Goal: Information Seeking & Learning: Learn about a topic

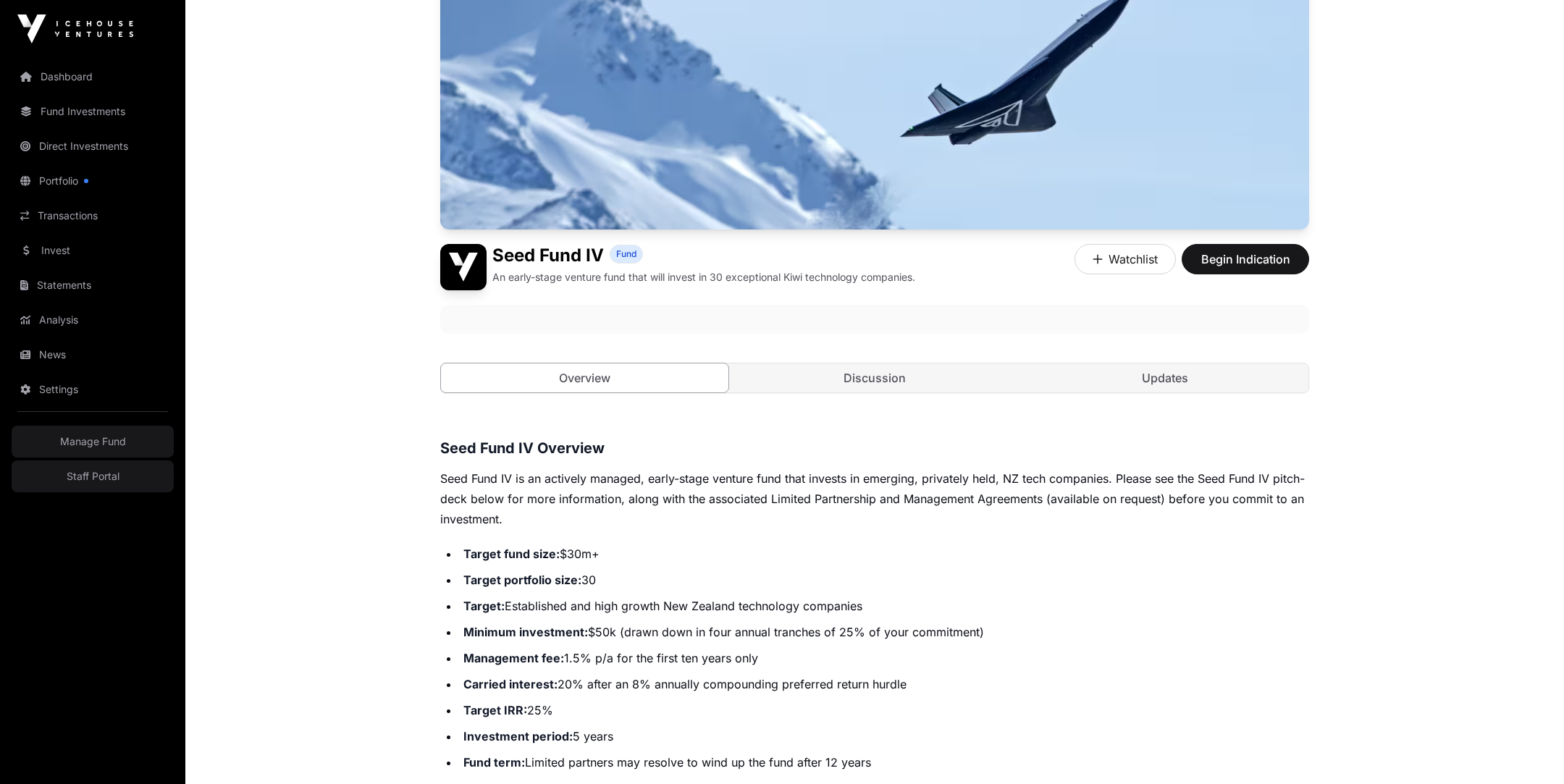
scroll to position [168, 0]
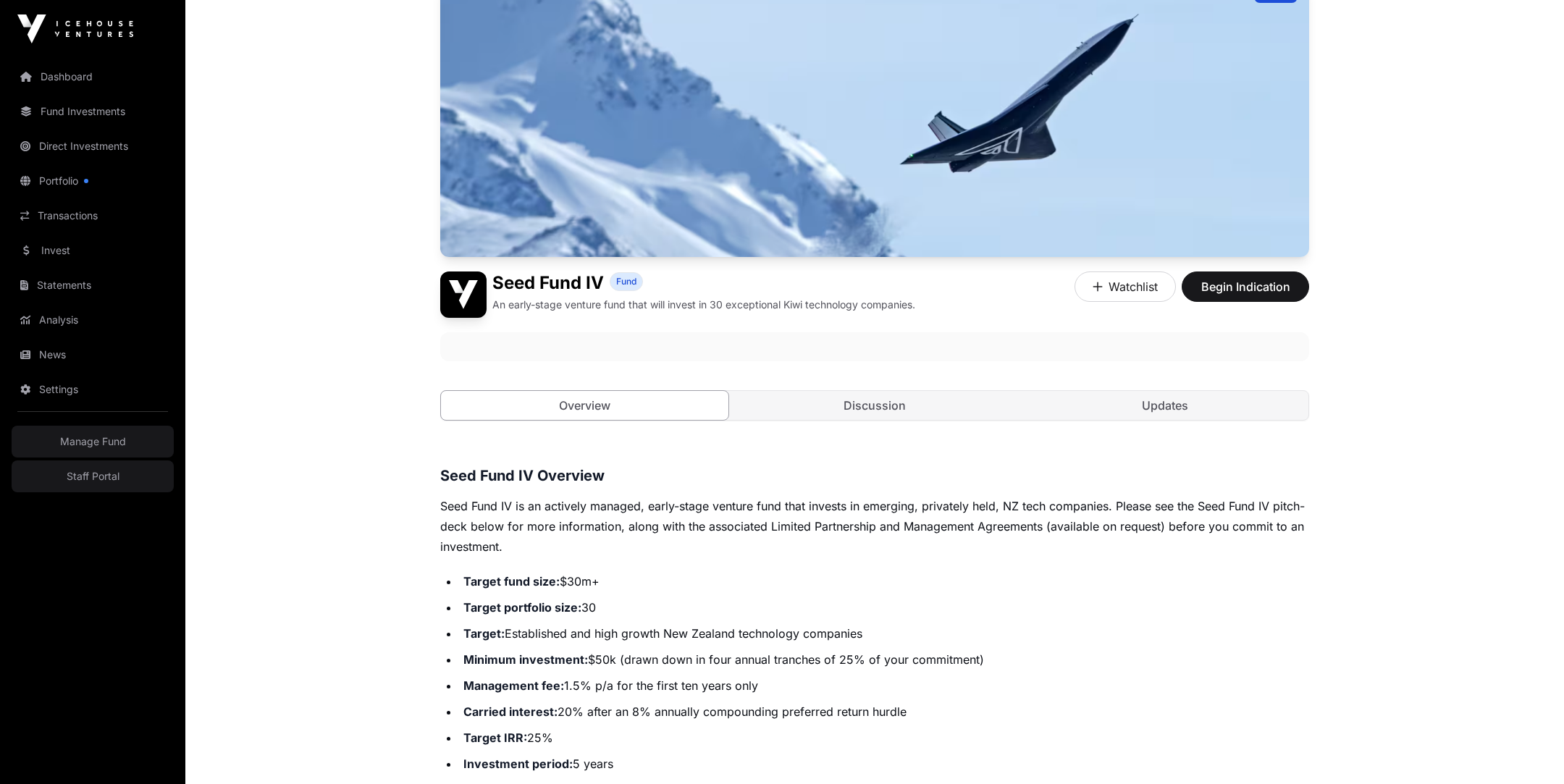
scroll to position [128, 0]
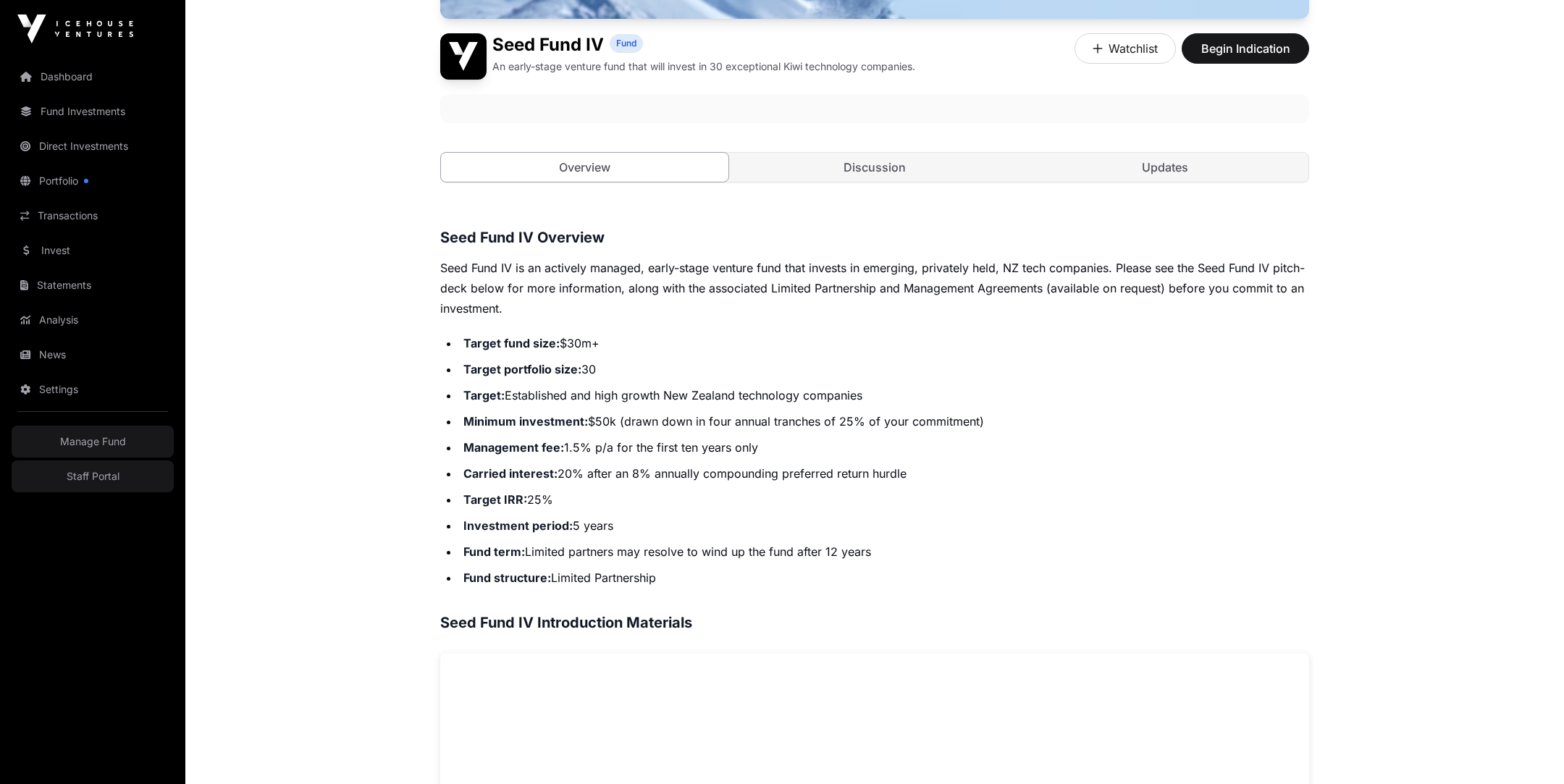
scroll to position [380, 0]
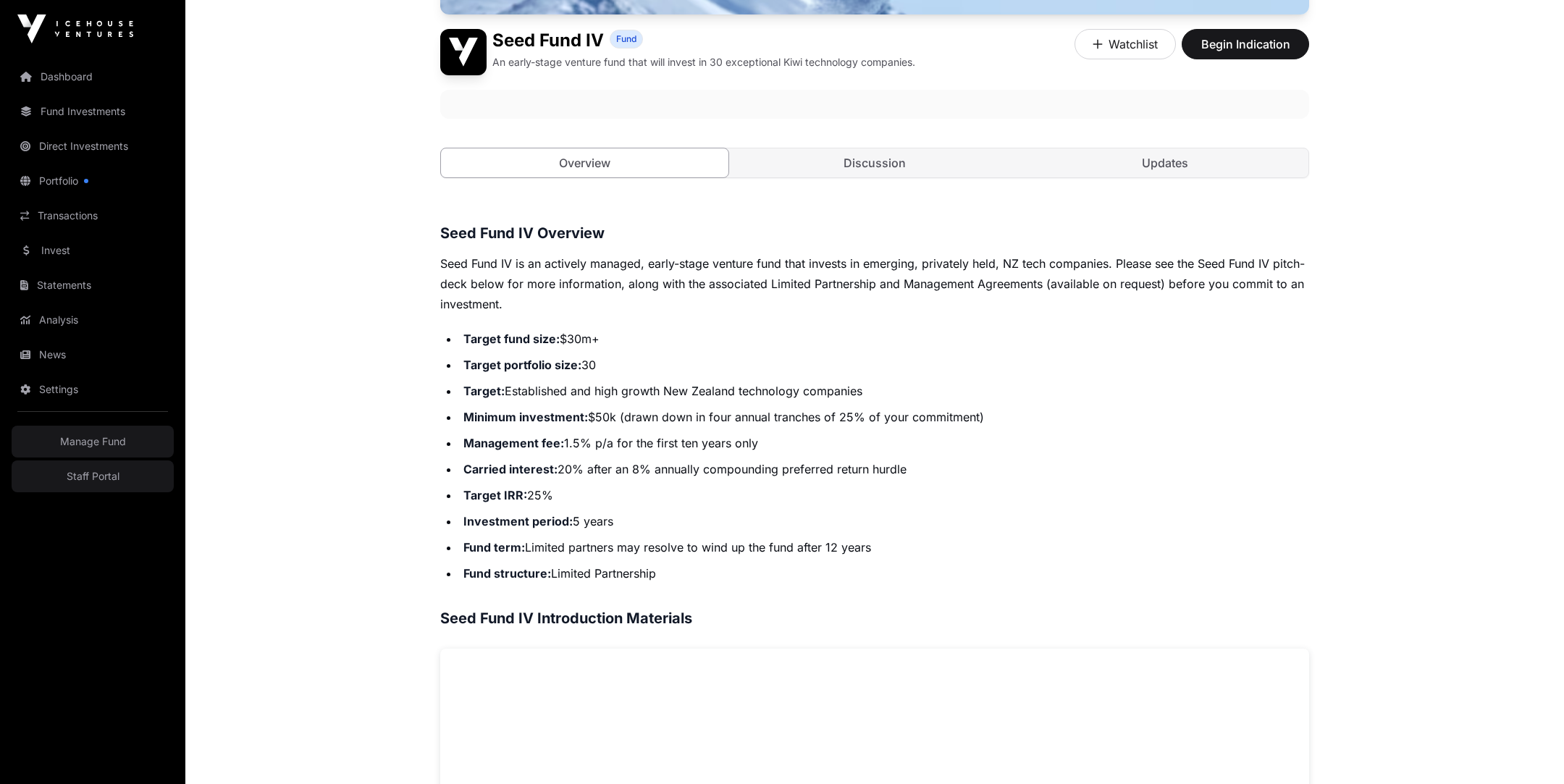
click at [386, 421] on main "Offers Seed Fund IV Open Seed Fund IV Fund An early-stage venture fund that wil…" at bounding box center [875, 646] width 1379 height 1935
click at [391, 499] on main "Offers Seed Fund IV Open Seed Fund IV Fund An early-stage venture fund that wil…" at bounding box center [875, 646] width 1379 height 1935
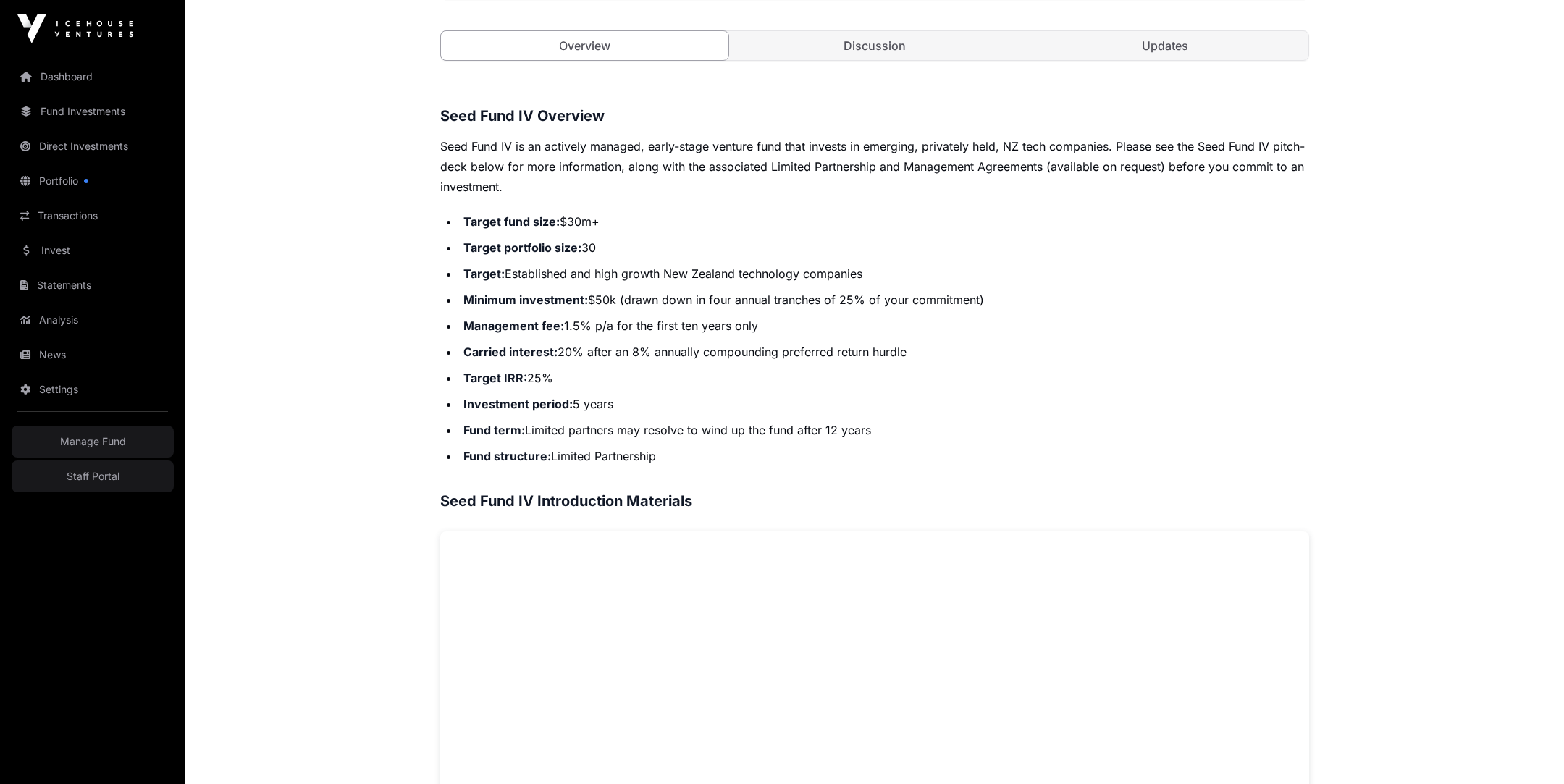
scroll to position [499, 0]
click at [710, 289] on li "Minimum investment: $50k (drawn down in four annual tranches of 25% of your com…" at bounding box center [884, 297] width 850 height 21
click at [724, 339] on li "Carried interest: 20% after an 8% annually compounding preferred return hurdle" at bounding box center [884, 349] width 850 height 21
drag, startPoint x: 766, startPoint y: 327, endPoint x: 451, endPoint y: 329, distance: 315.0
click at [459, 329] on li "Management fee: 1.5% p/a for the first ten years only" at bounding box center [884, 324] width 850 height 21
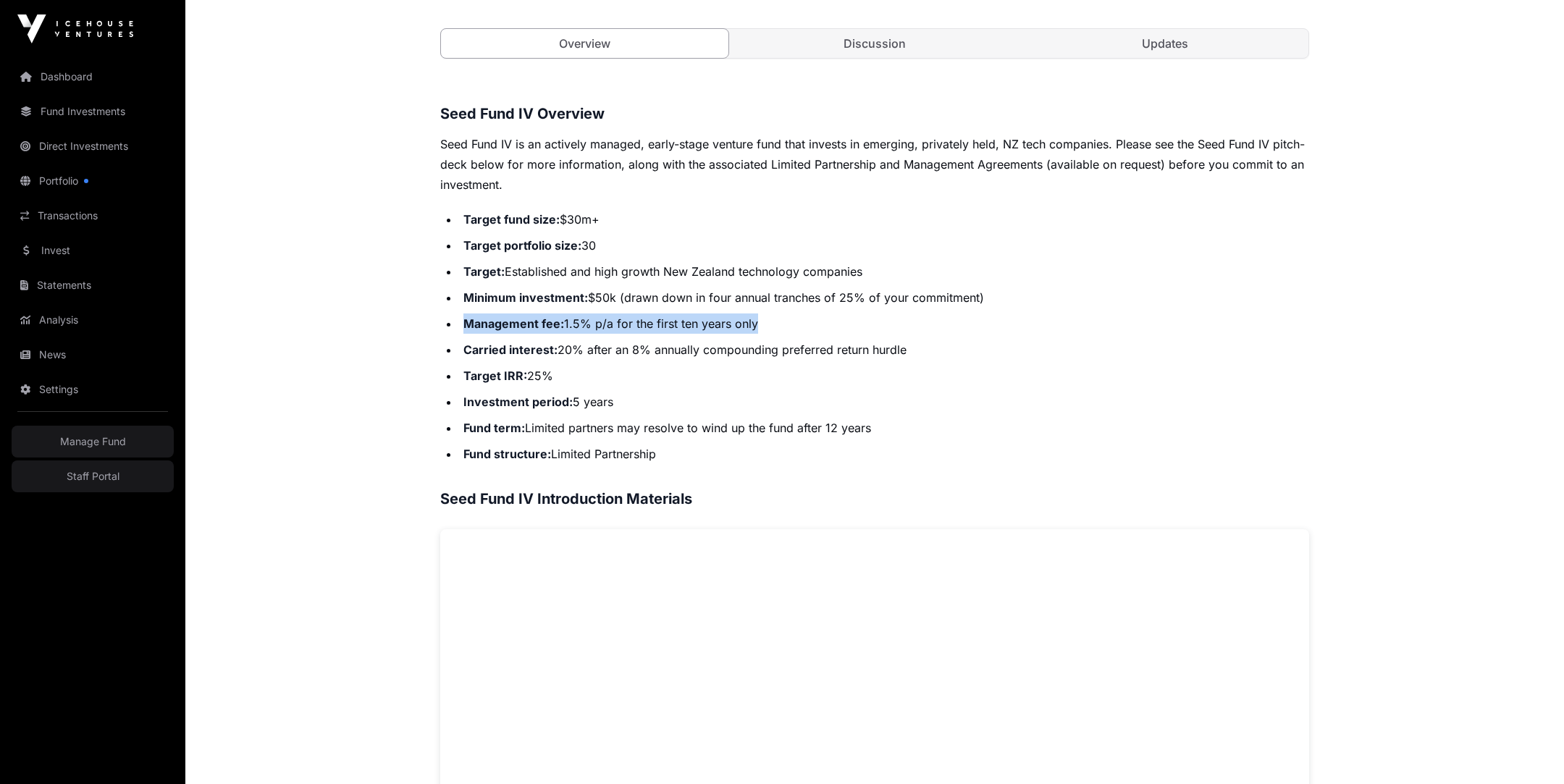
copy li "Management fee: 1.5% p/a for the first ten years only"
click at [1022, 419] on li "Fund term: Limited partners may resolve to wind up the fund after 12 years" at bounding box center [884, 428] width 850 height 21
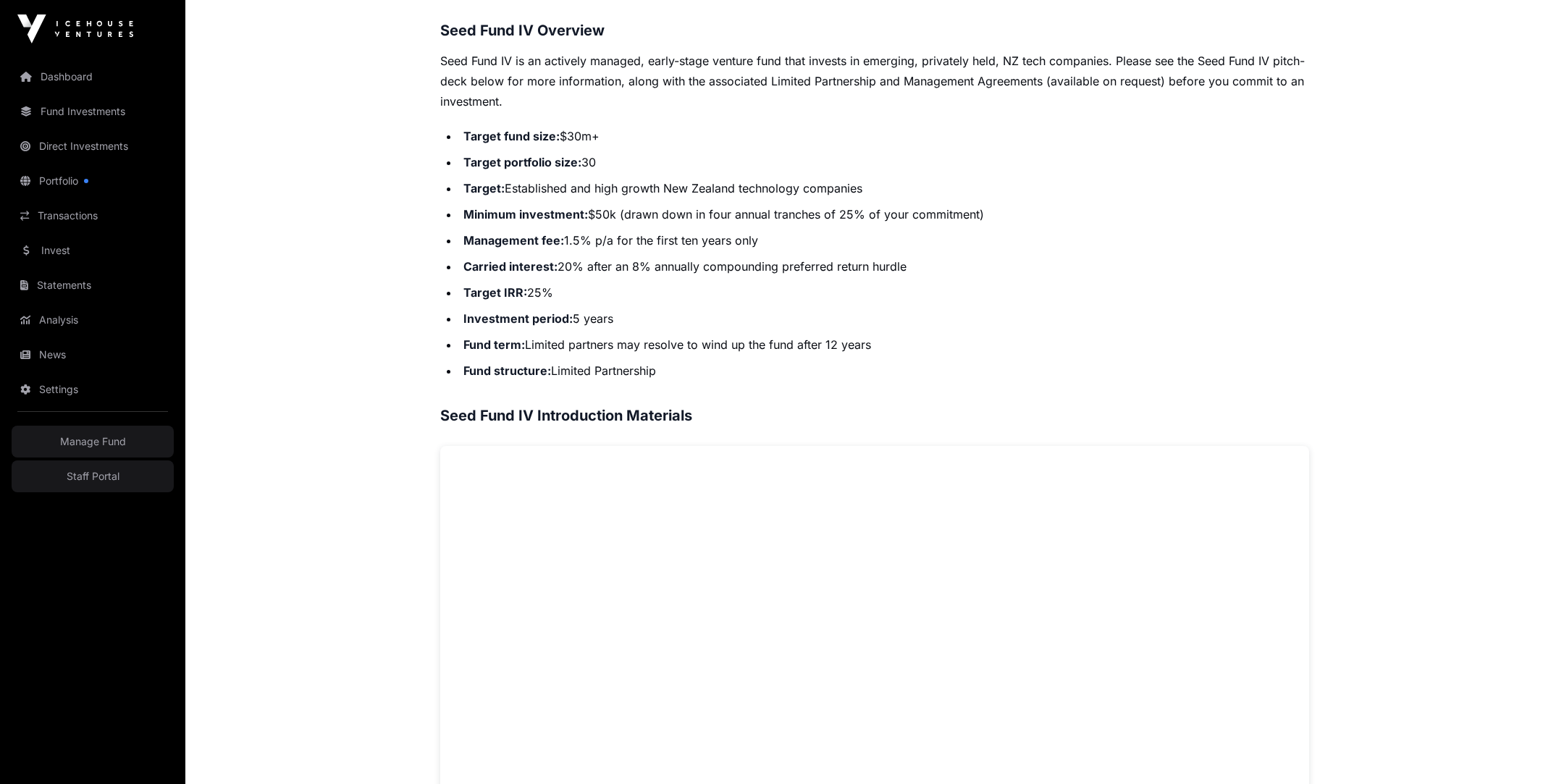
scroll to position [600, 0]
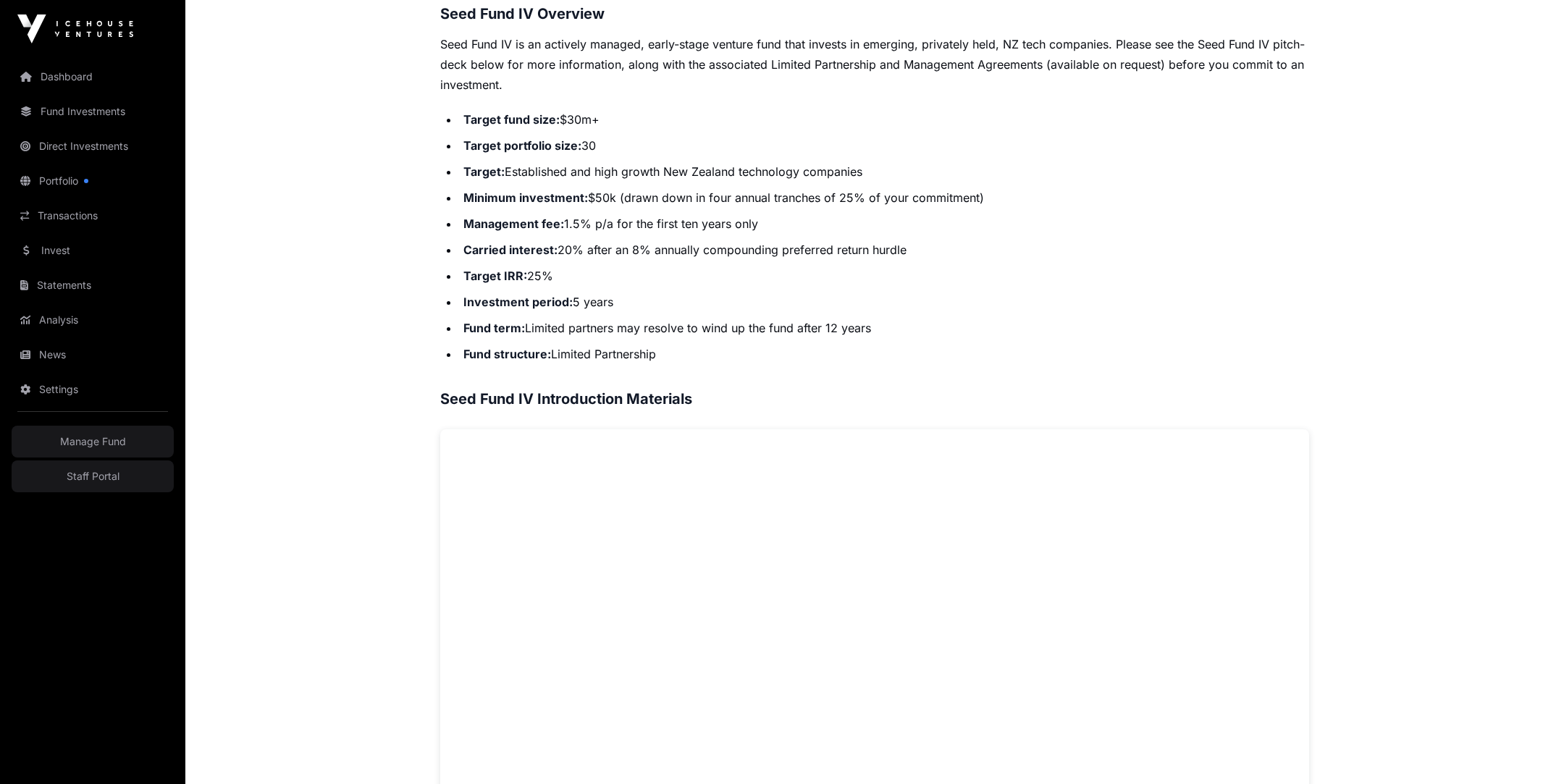
click at [708, 217] on li "Management fee: 1.5% p/a for the first ten years only" at bounding box center [884, 224] width 850 height 21
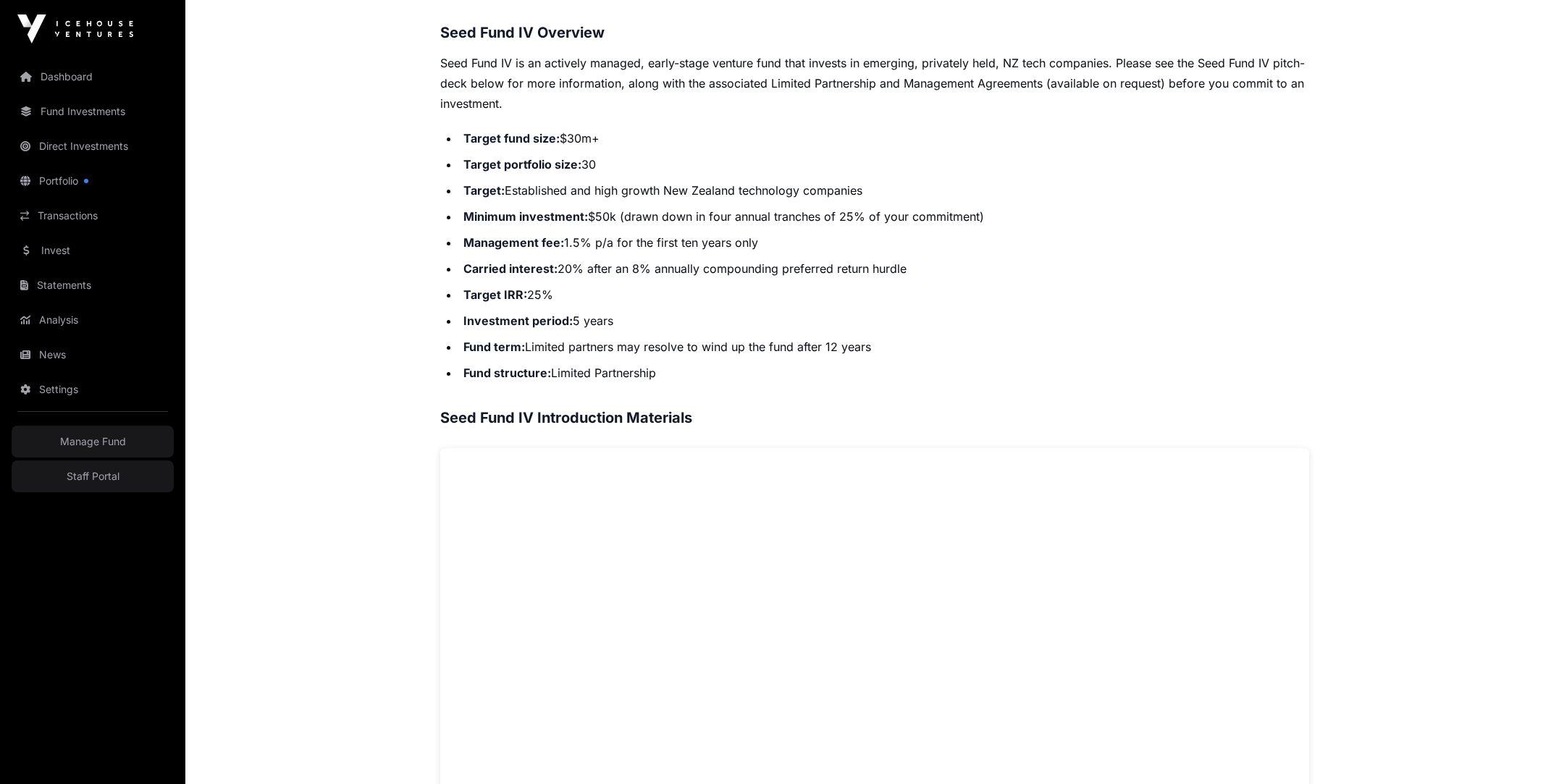
scroll to position [578, 0]
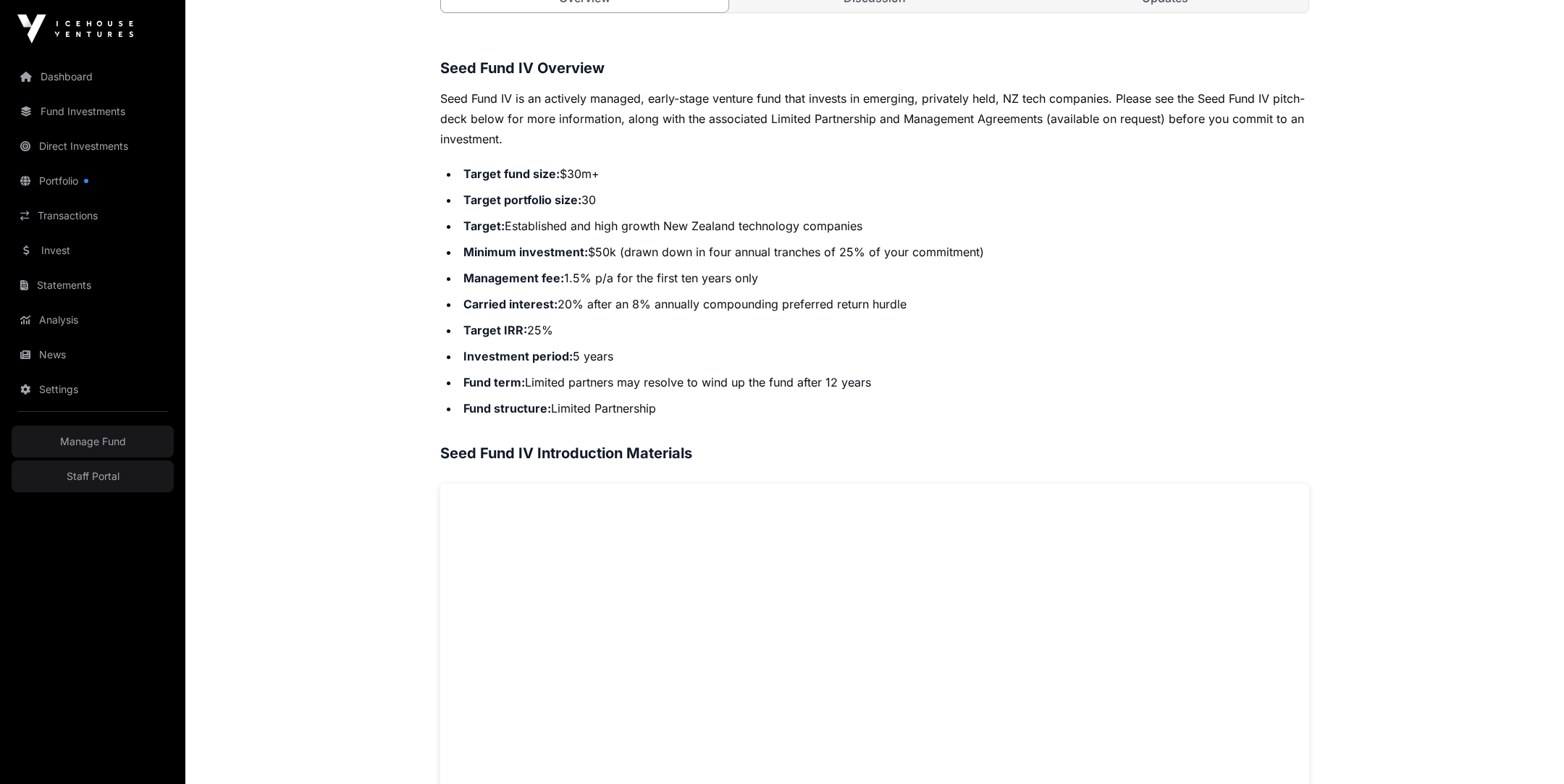
click at [677, 275] on li "Management fee: 1.5% p/a for the first ten years only" at bounding box center [884, 278] width 850 height 21
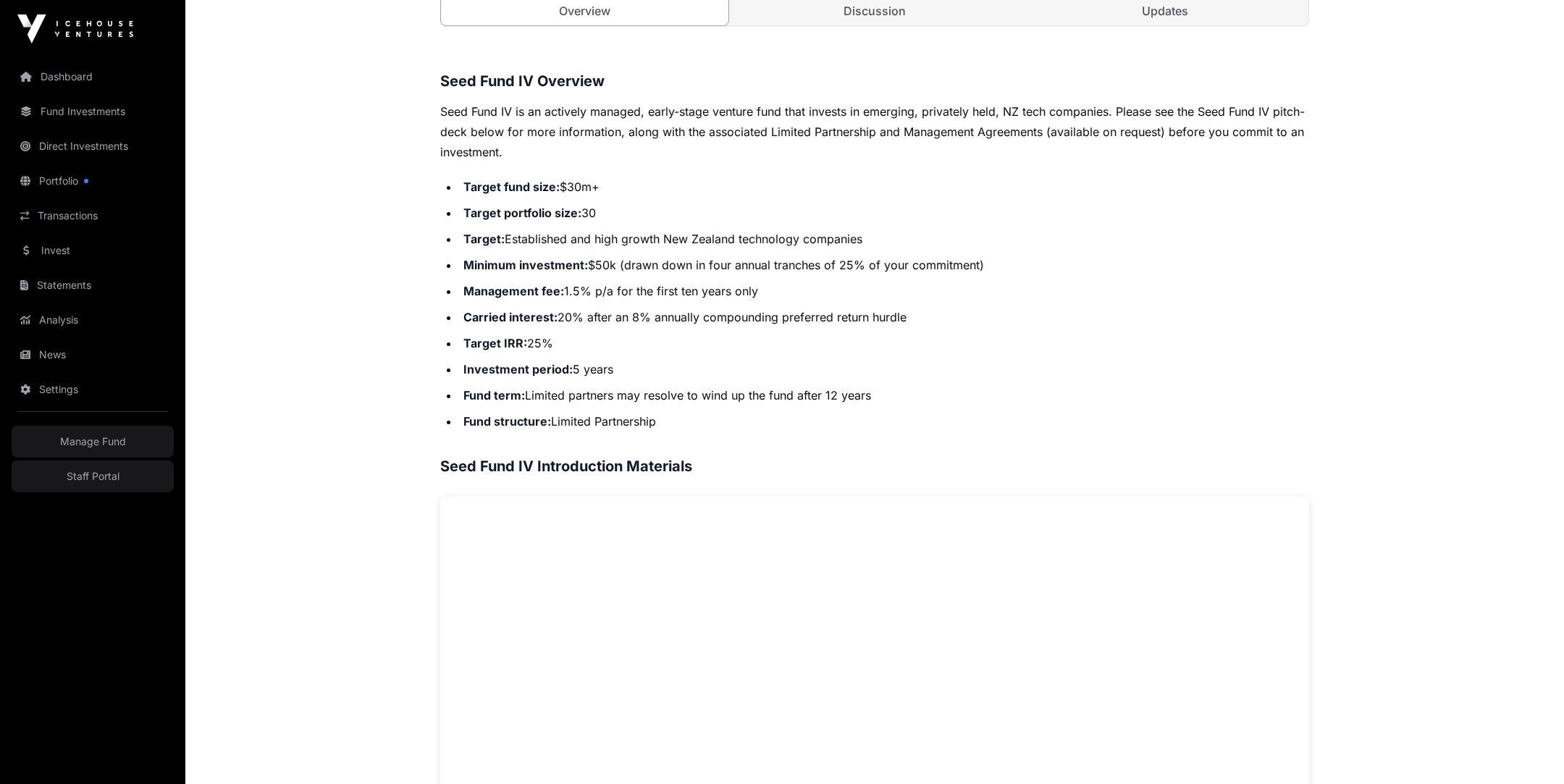
click at [274, 460] on main "Offers Seed Fund IV Open Seed Fund IV Fund An early-stage venture fund that wil…" at bounding box center [875, 494] width 1379 height 1935
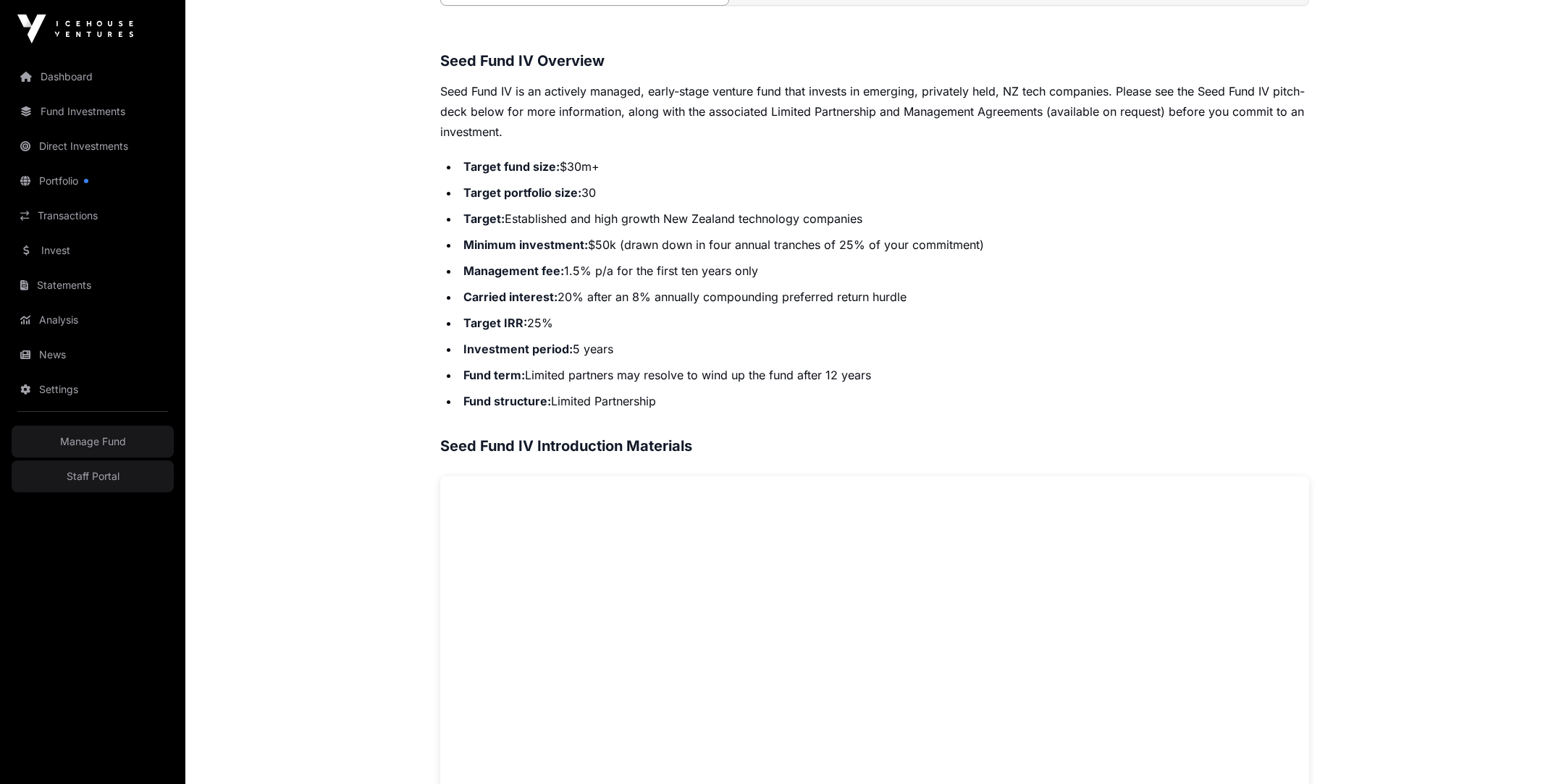
click at [352, 413] on main "Offers Seed Fund IV Open Seed Fund IV Fund An early-stage venture fund that wil…" at bounding box center [875, 473] width 1379 height 1935
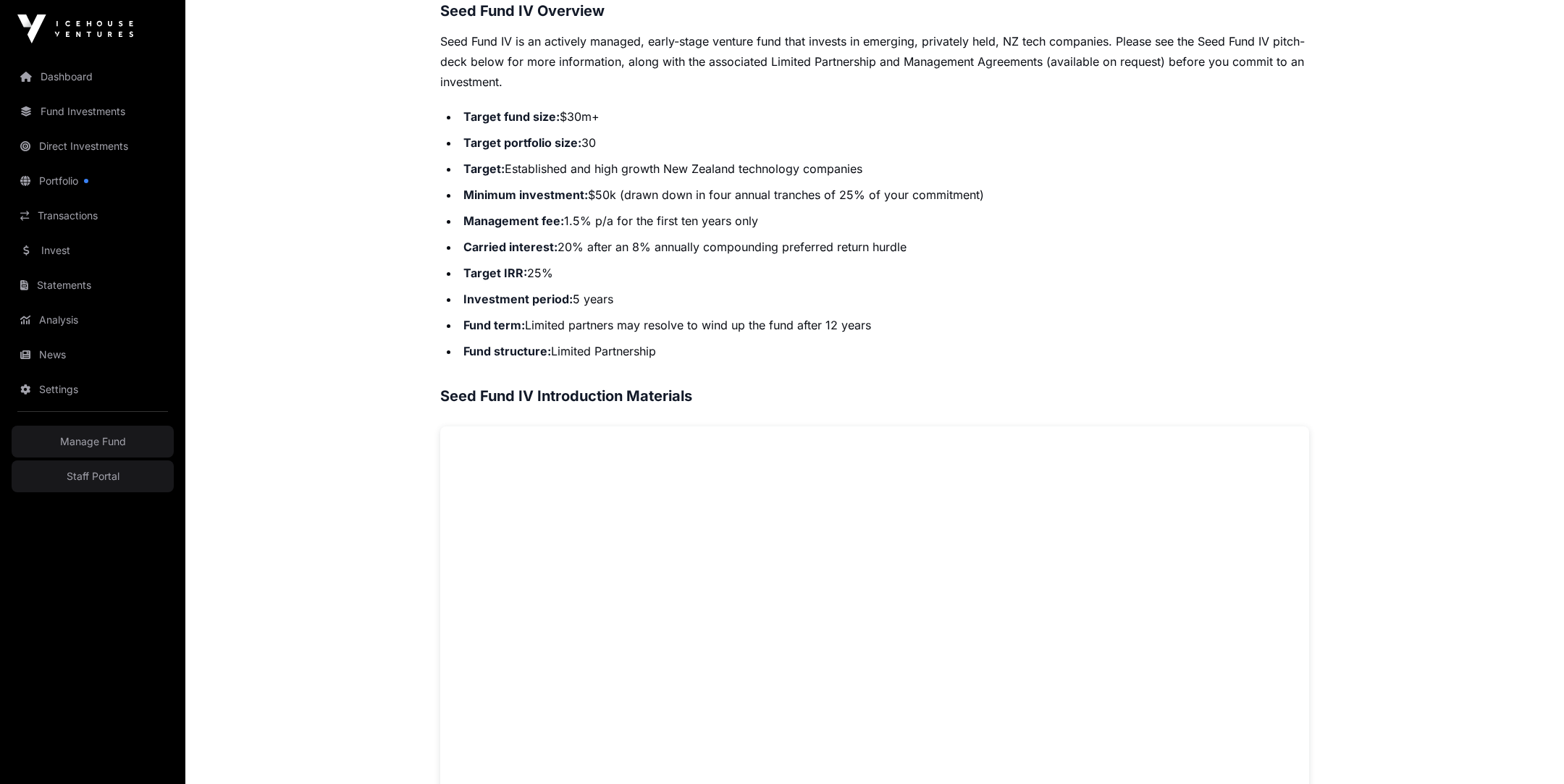
click at [551, 306] on li "Investment period: 5 years" at bounding box center [884, 299] width 850 height 21
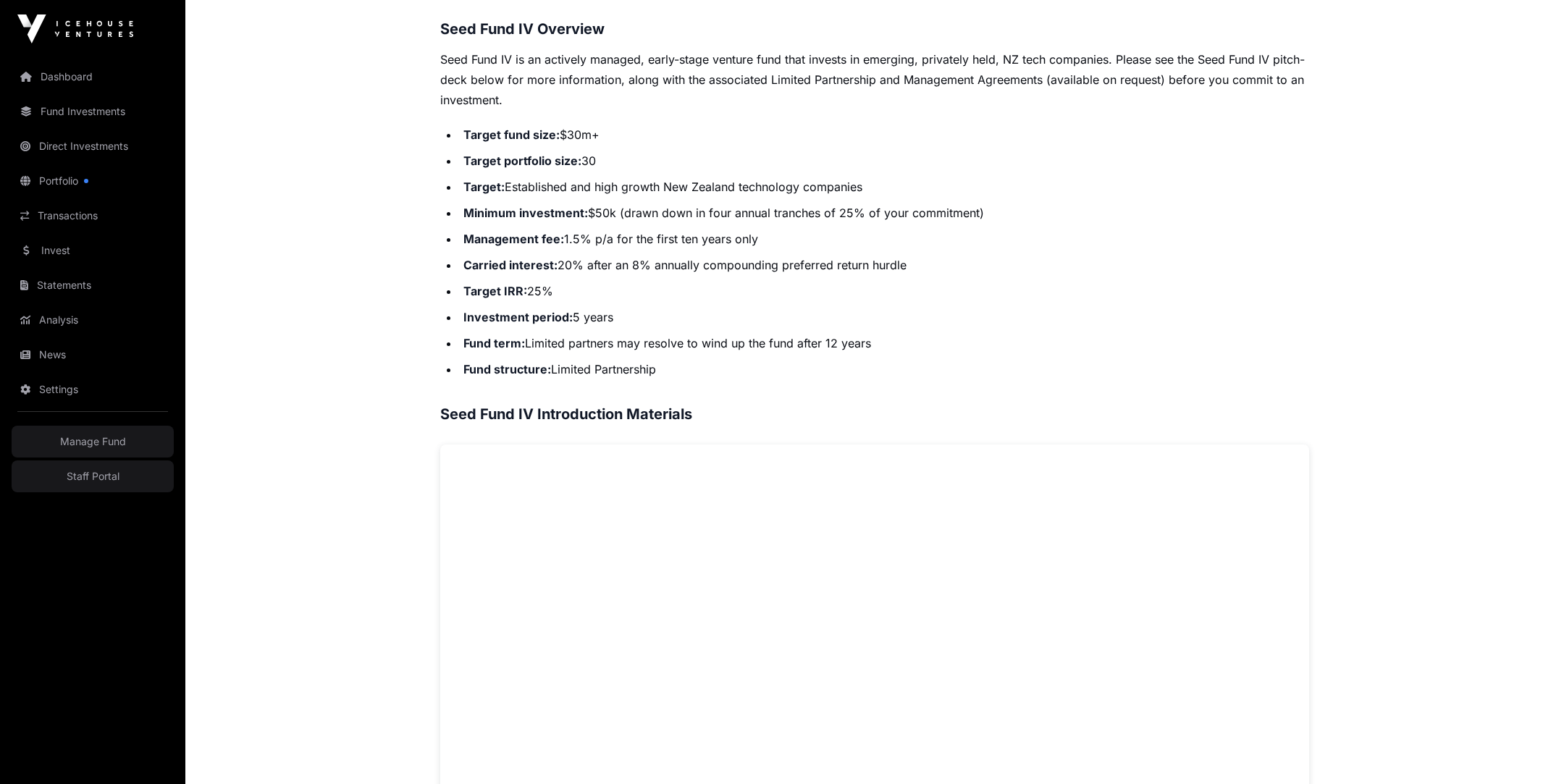
click at [530, 166] on strong "Target portfolio size:" at bounding box center [522, 161] width 118 height 15
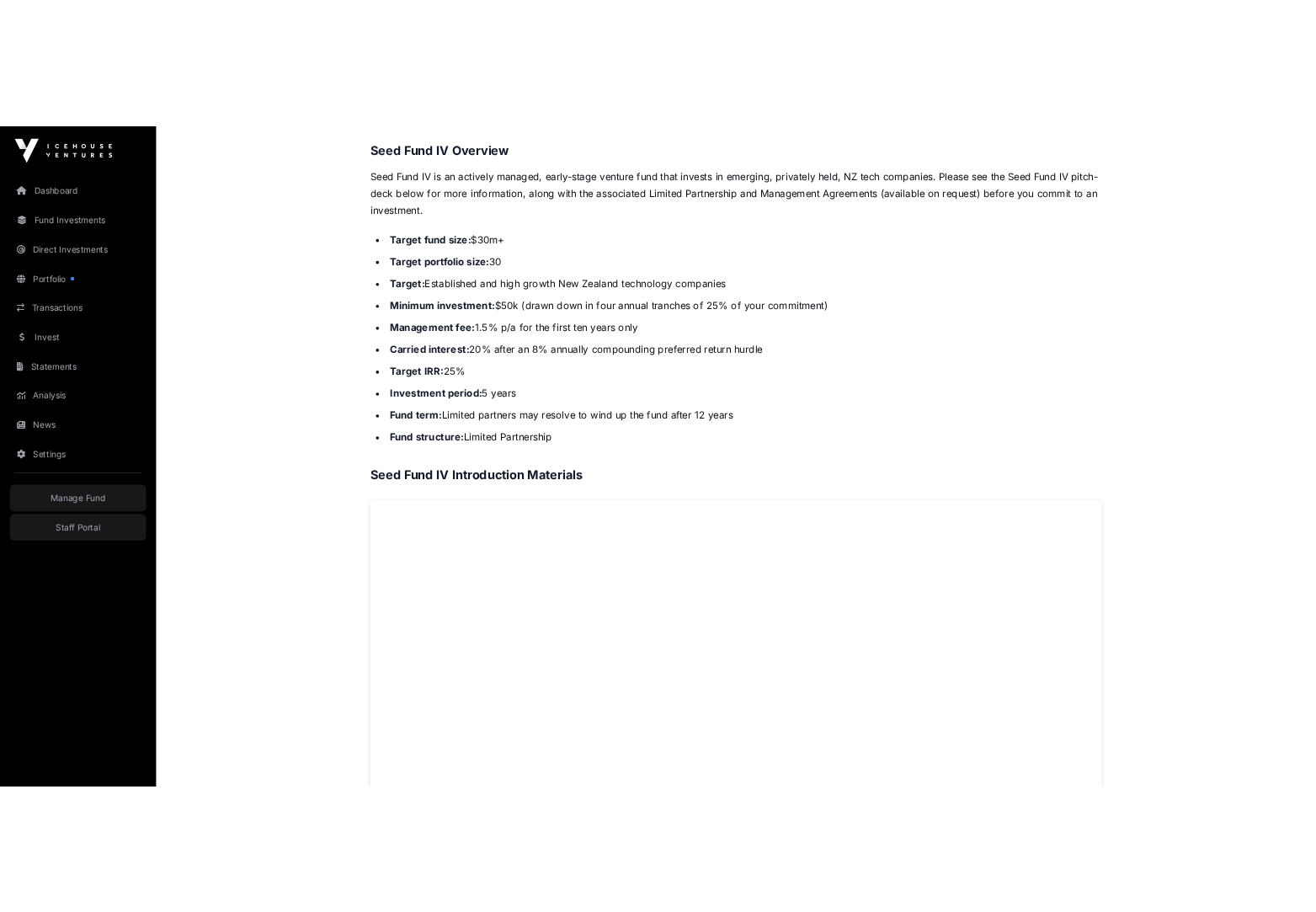
scroll to position [936, 0]
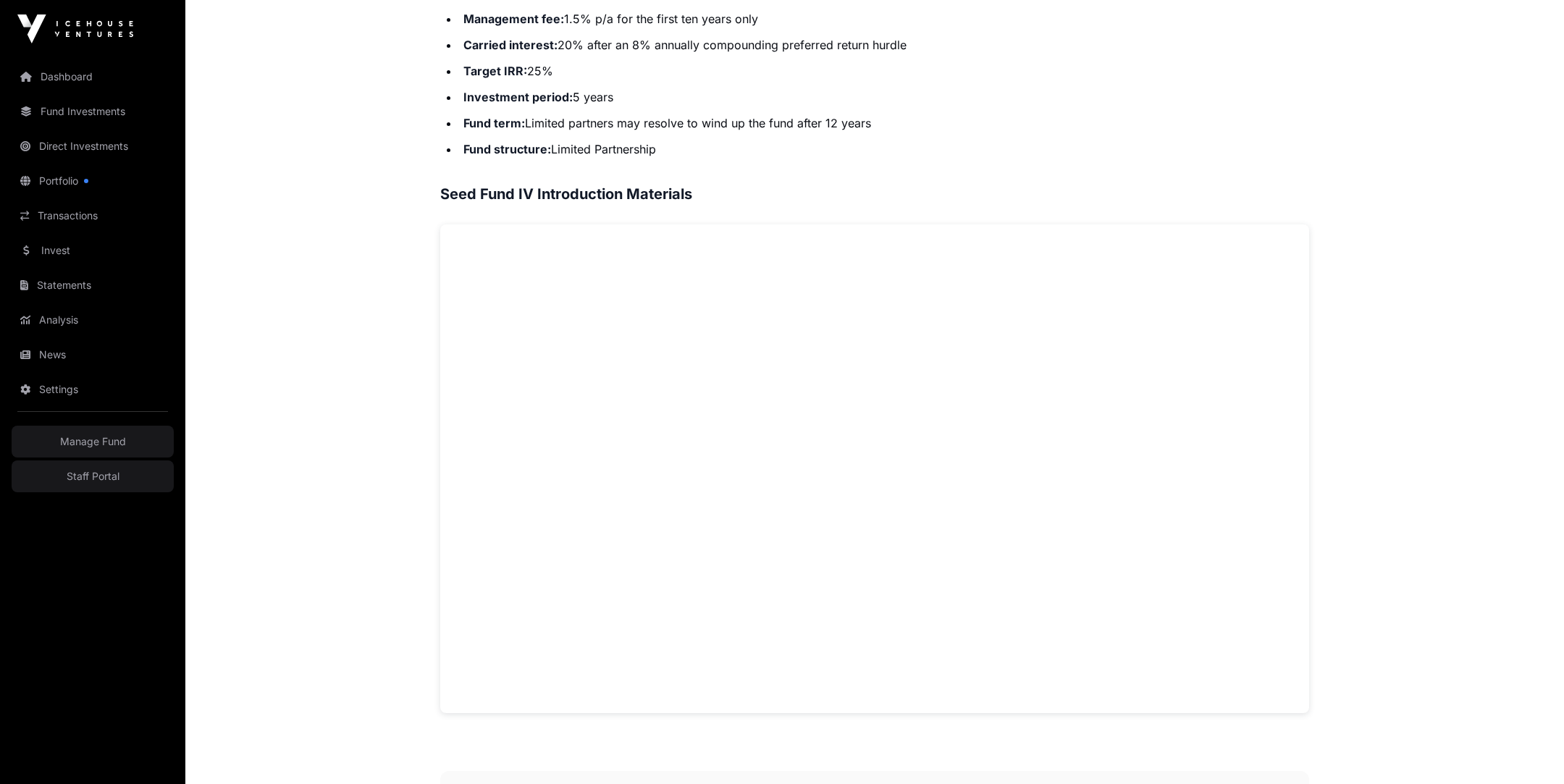
click at [1022, 156] on li "Fund structure: Limited Partnership" at bounding box center [884, 149] width 850 height 21
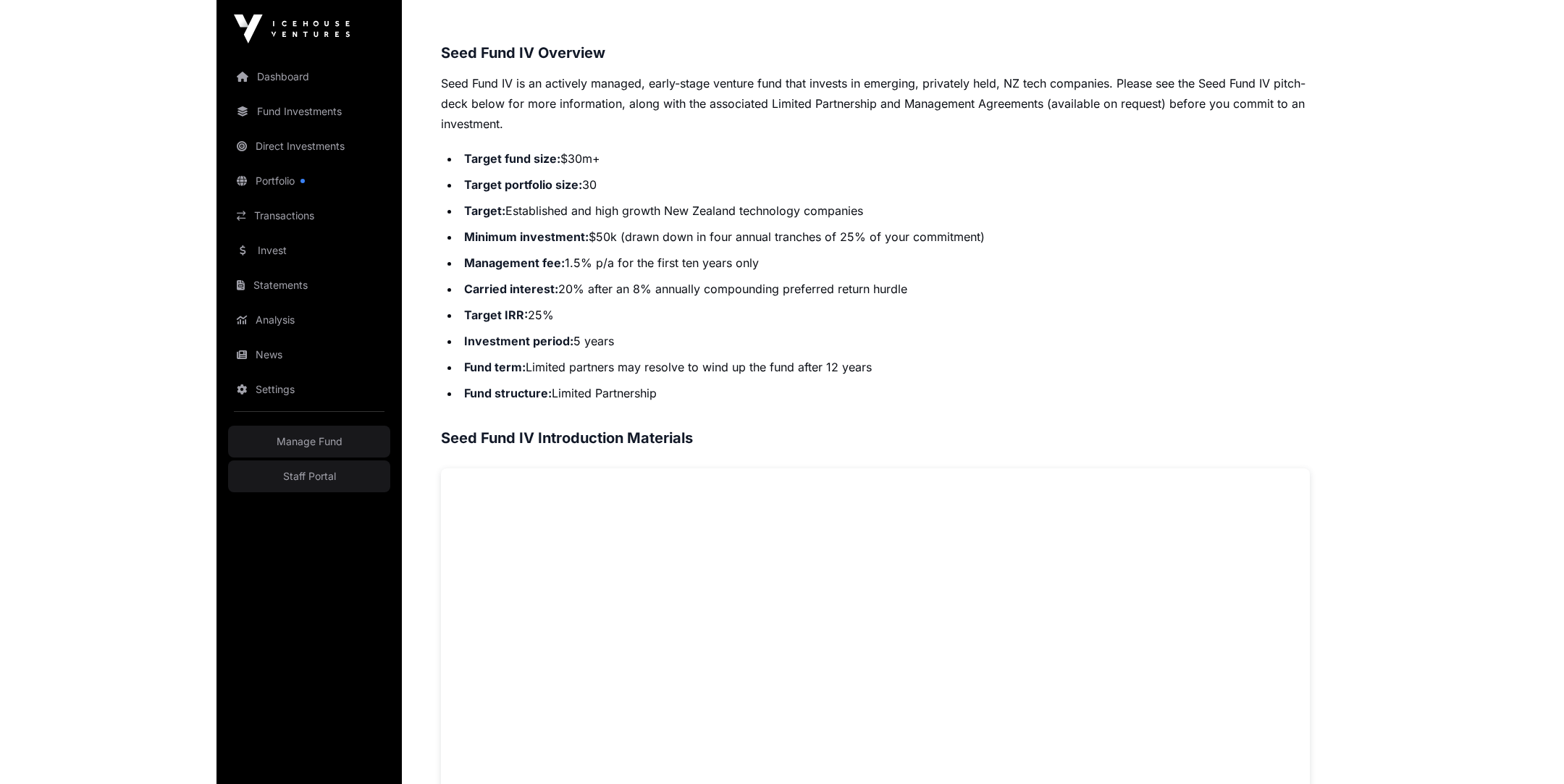
scroll to position [558, 0]
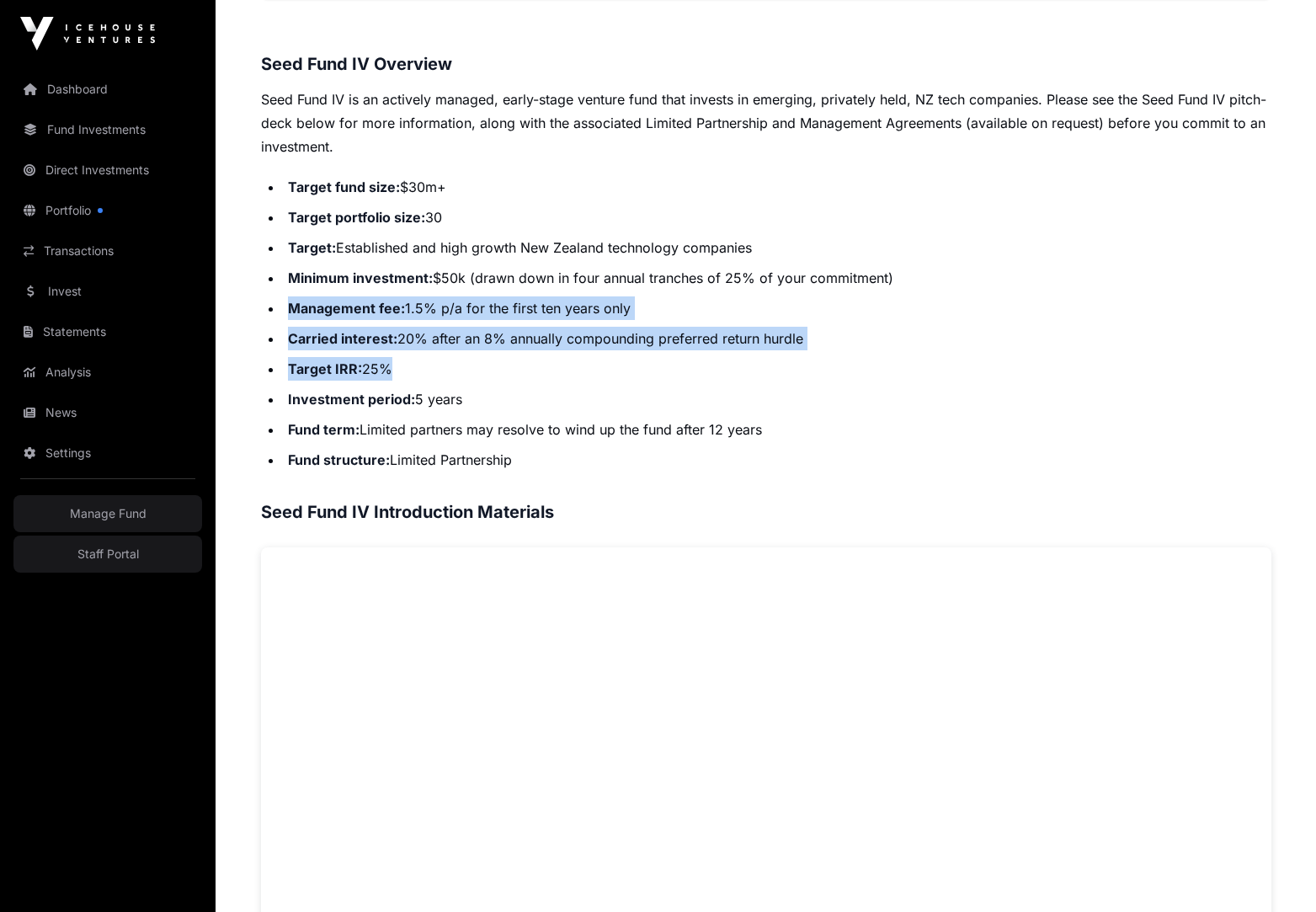
drag, startPoint x: 277, startPoint y: 299, endPoint x: 471, endPoint y: 367, distance: 205.6
click at [471, 367] on ul "Target fund size: $30m+ Target portfolio size: 30 Target: Established and high …" at bounding box center [766, 323] width 1010 height 296
copy ul "Management fee: 1.5% p/a for the first ten years only Carried interest: 20% aft…"
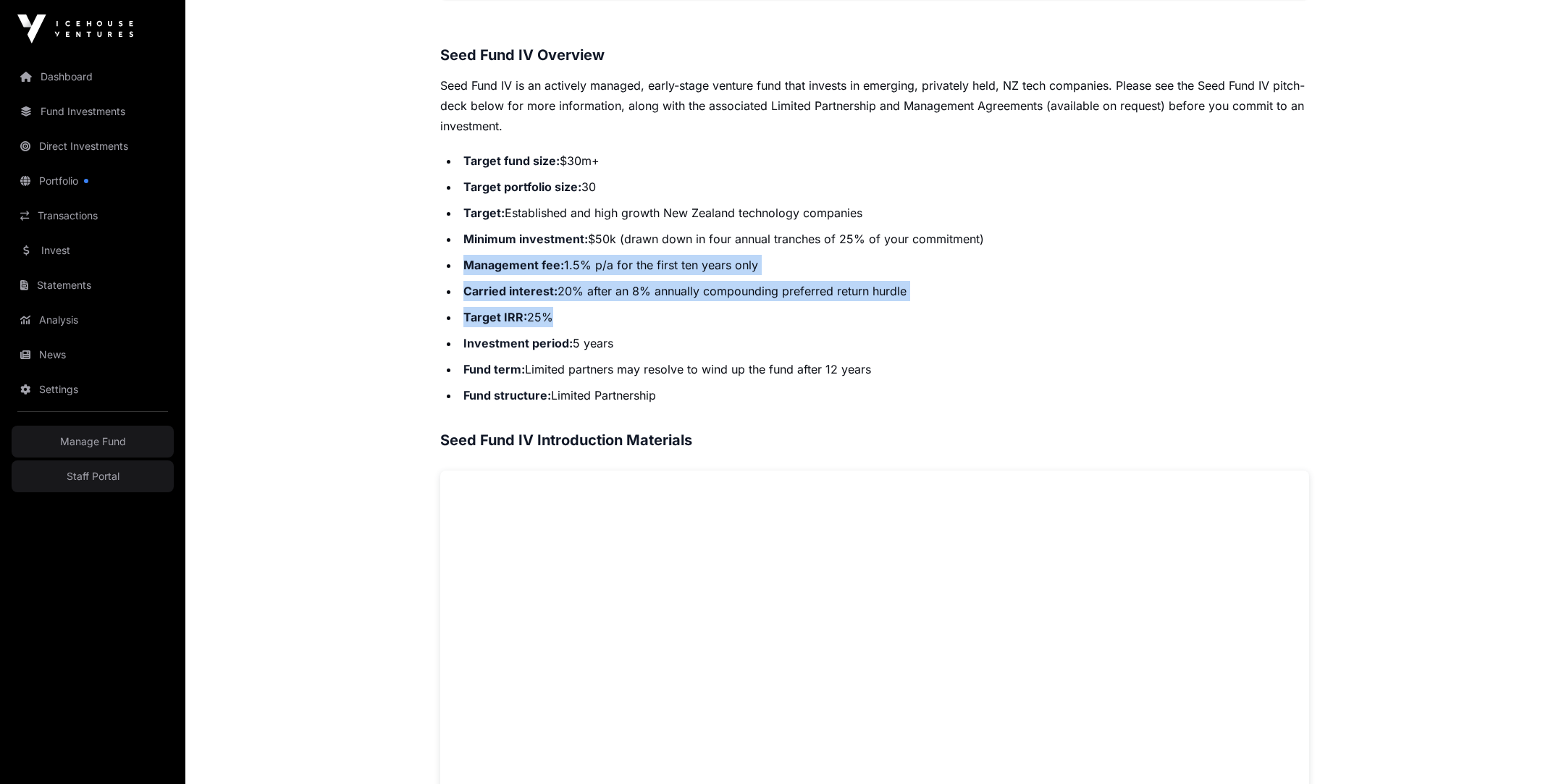
click at [754, 224] on ul "Target fund size: $30m+ Target portfolio size: 30 Target: Established and high …" at bounding box center [875, 277] width 869 height 255
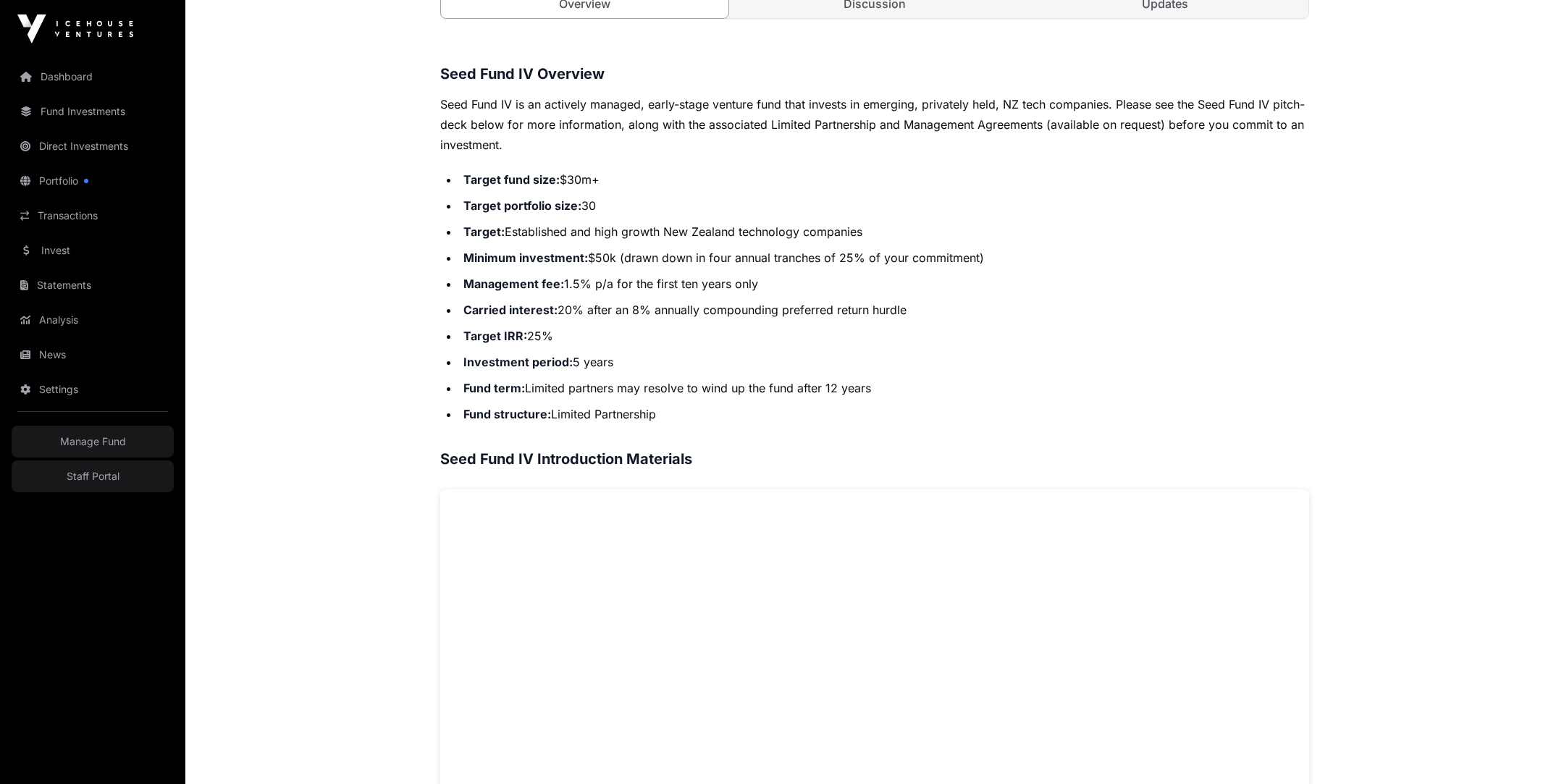
scroll to position [539, 0]
click at [432, 411] on div "Offers Seed Fund IV Open Seed Fund IV Fund An early-stage venture fund that wil…" at bounding box center [875, 435] width 927 height 1831
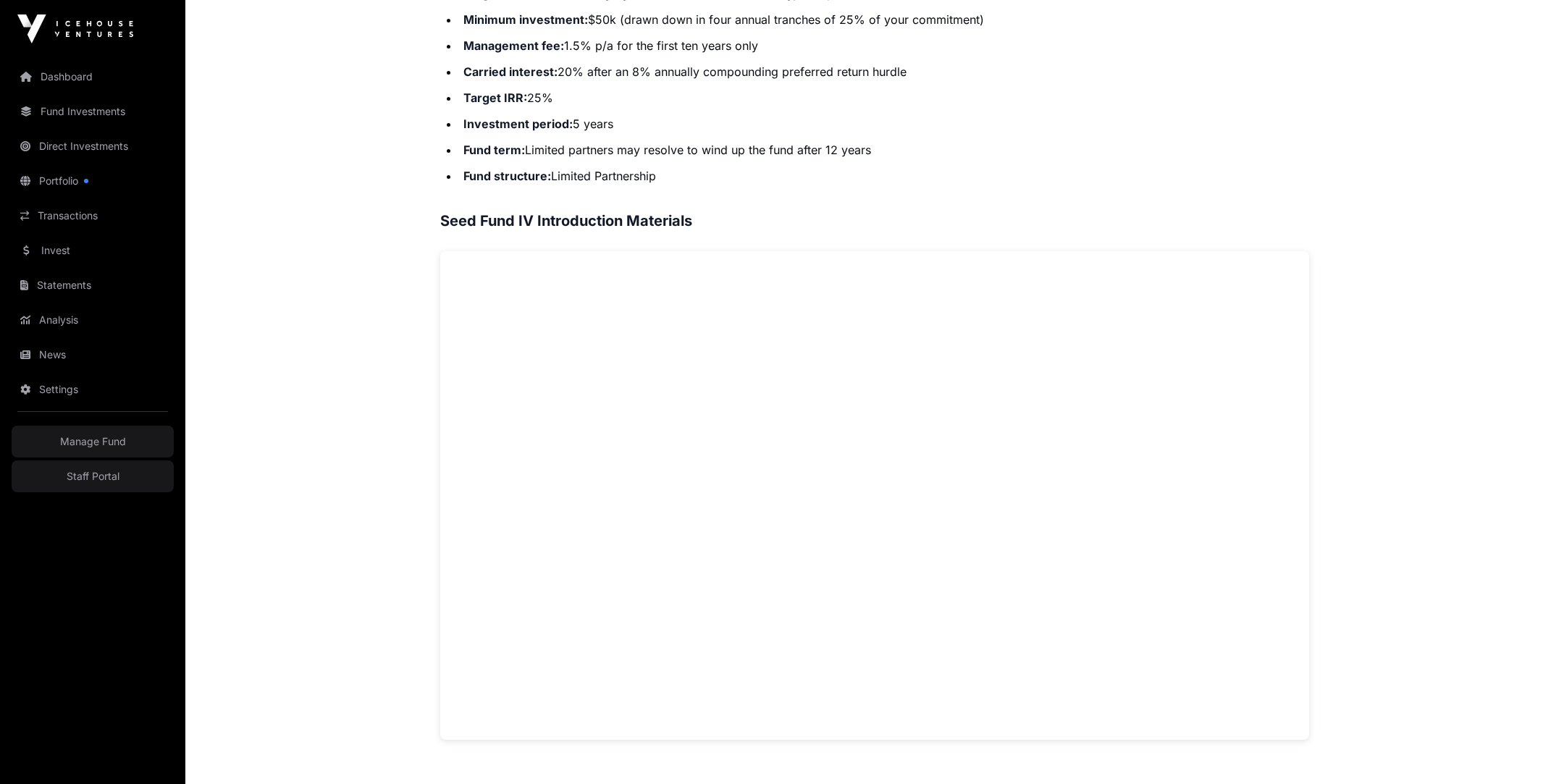
scroll to position [780, 0]
click at [1022, 373] on main "Offers Seed Fund IV Open Seed Fund IV Fund An early-stage venture fund that wil…" at bounding box center [875, 246] width 1379 height 1935
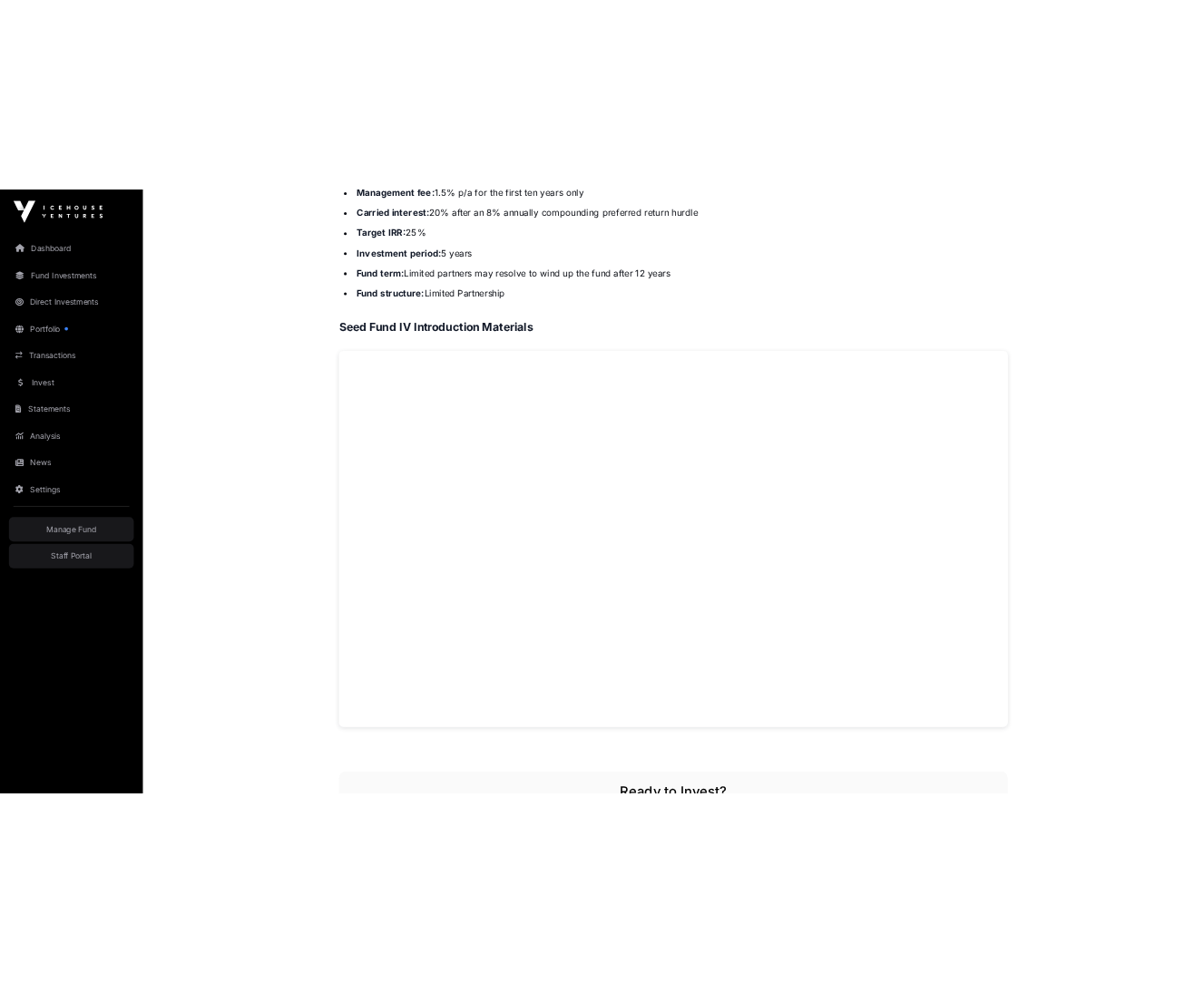
scroll to position [1047, 0]
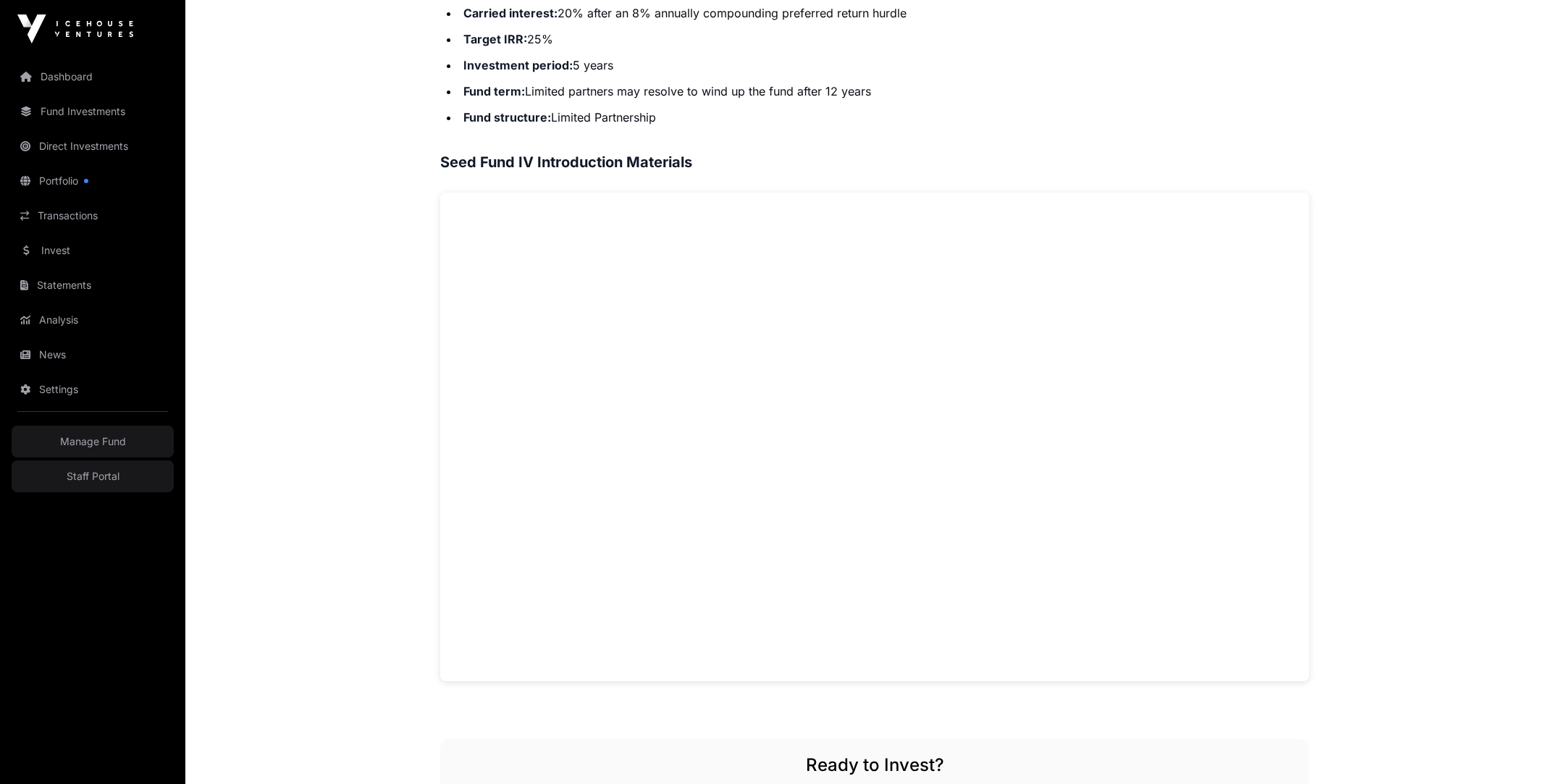
click at [314, 282] on main "Offers Seed Fund IV Open Seed Fund IV Fund An early-stage venture fund that wil…" at bounding box center [875, 190] width 1379 height 1935
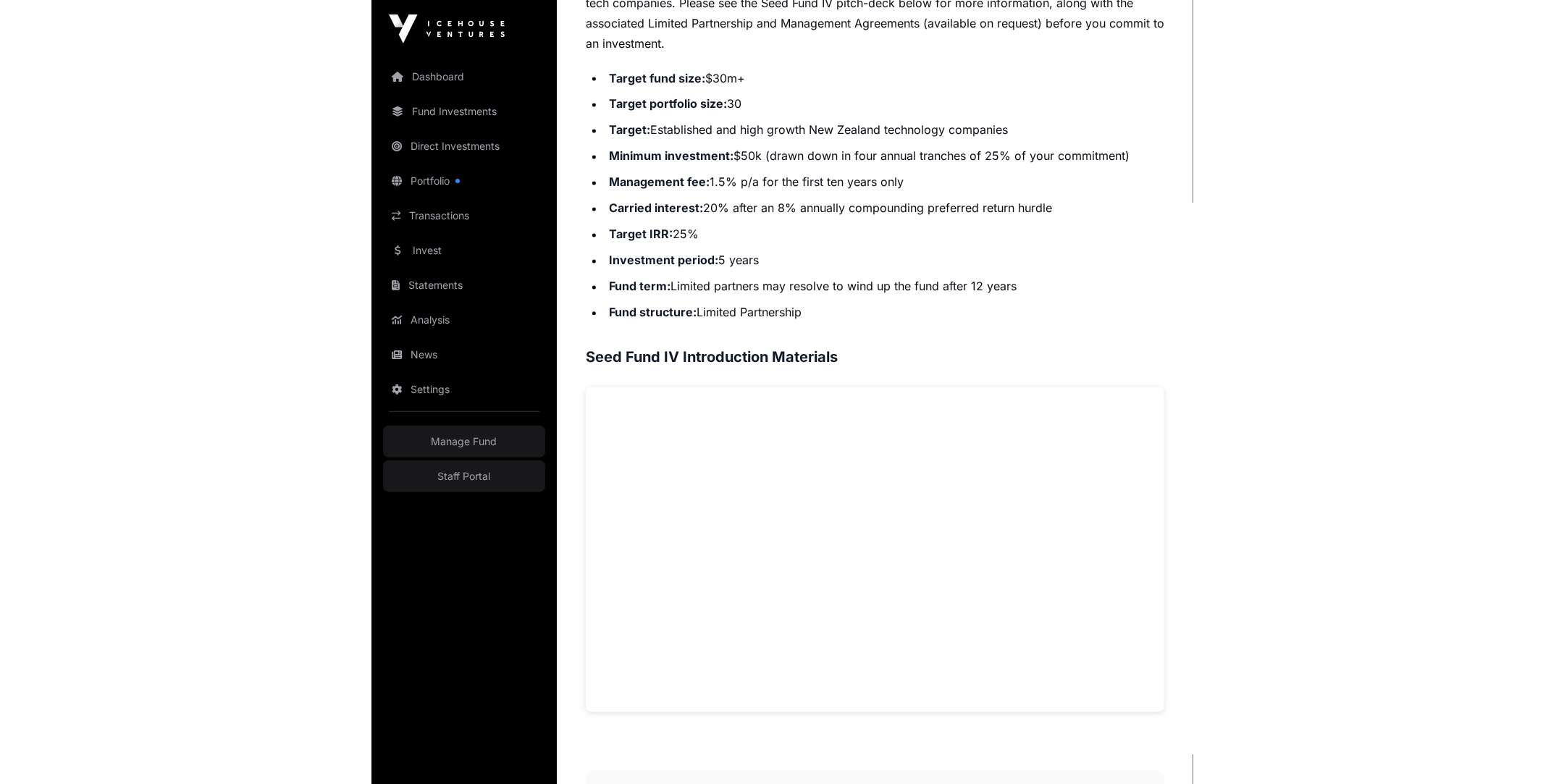
scroll to position [726, 0]
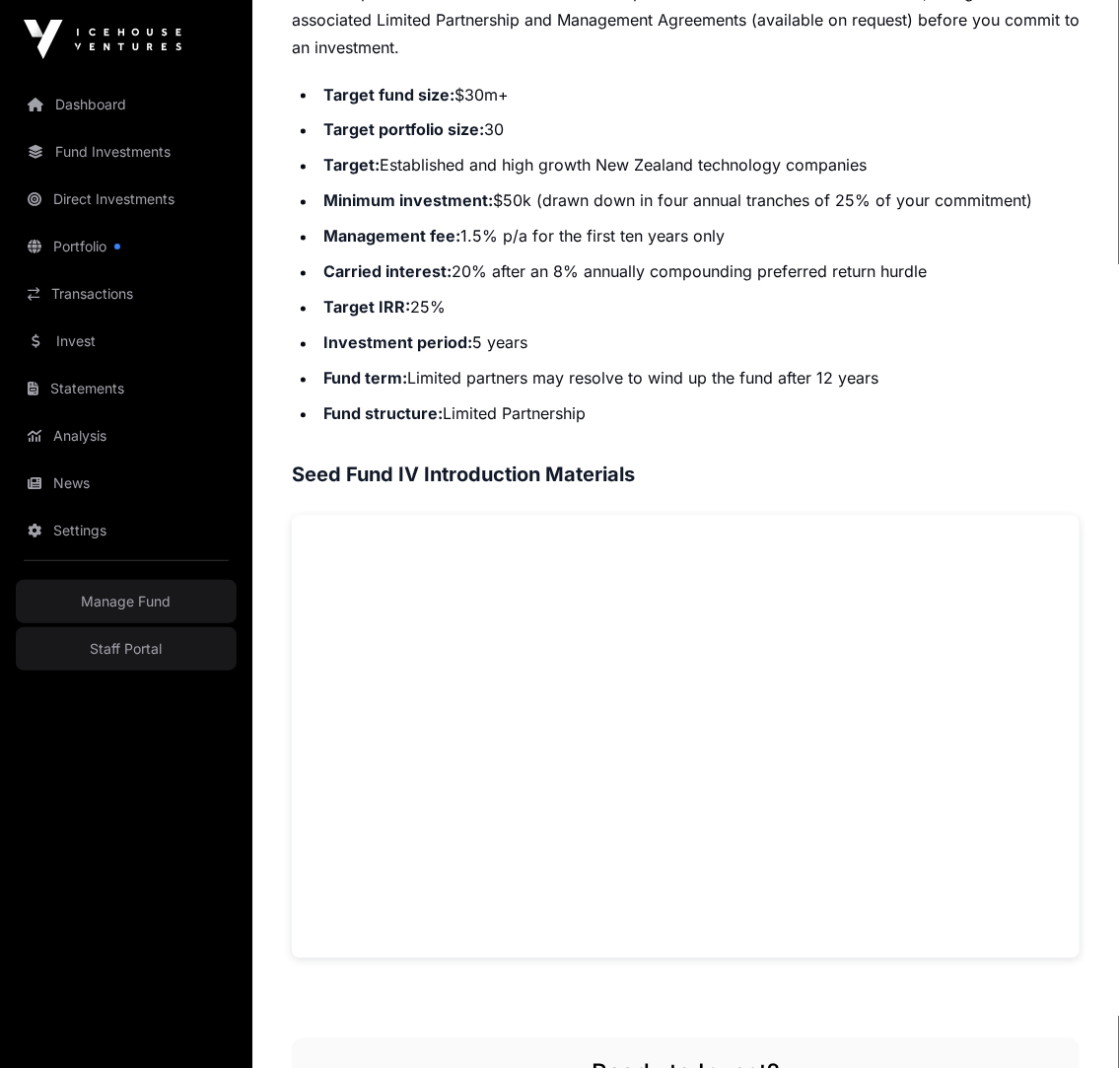
click at [705, 396] on ul "Target fund size: $30m+ Target portfolio size: 30 Target: Established and high …" at bounding box center [686, 254] width 788 height 347
click at [603, 196] on li "Minimum investment: $50k (drawn down in four annual tranches of 25% of your com…" at bounding box center [699, 201] width 762 height 28
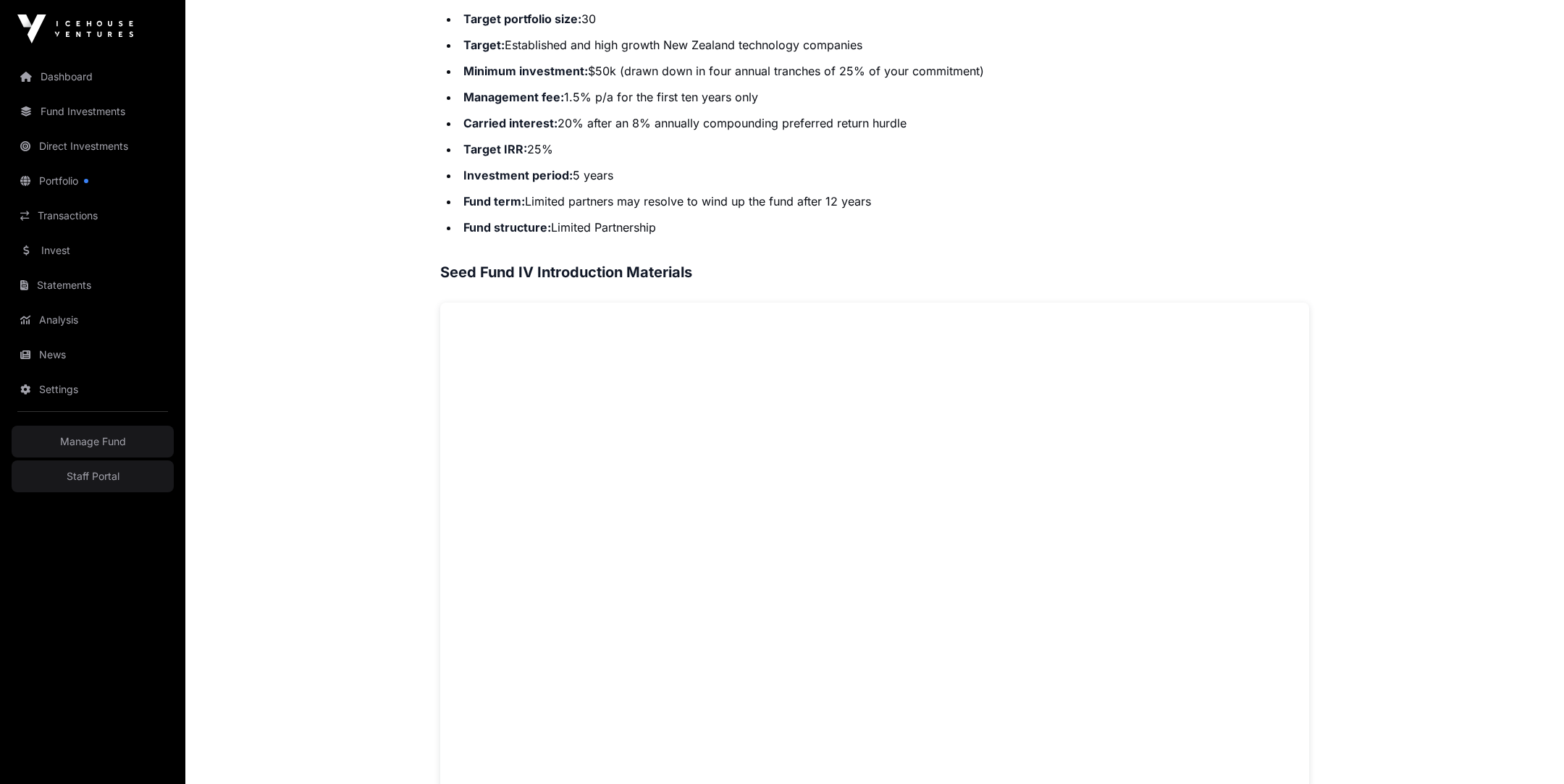
click at [308, 376] on main "Offers Seed Fund IV Open Seed Fund IV Fund An early-stage venture fund that wil…" at bounding box center [875, 300] width 1379 height 1935
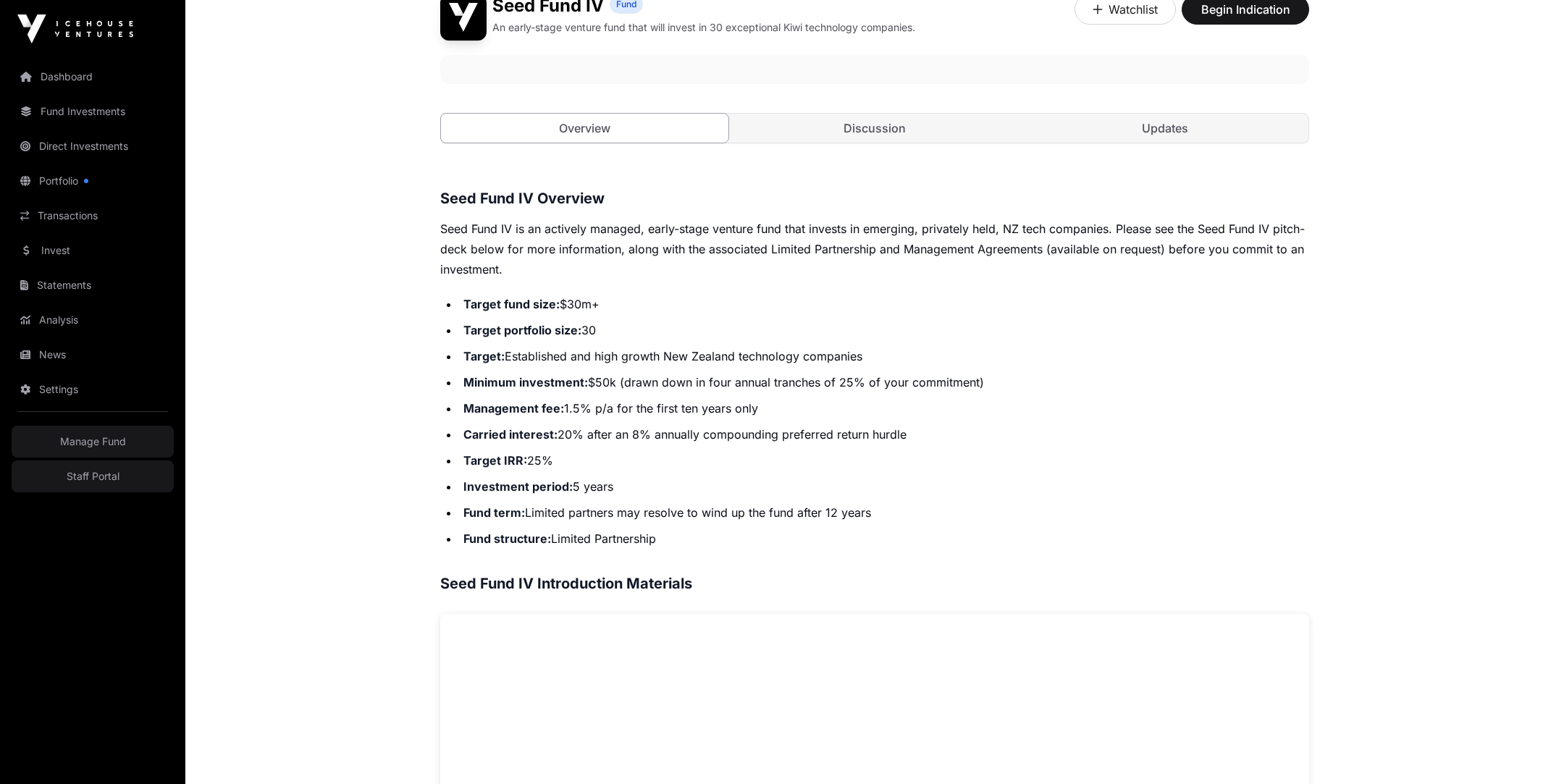
scroll to position [265, 0]
